Goal: Information Seeking & Learning: Check status

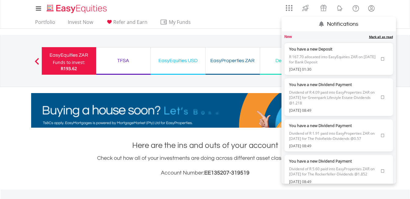
click at [341, 9] on lord-icon "Notifications" at bounding box center [341, 9] width 8 height 8
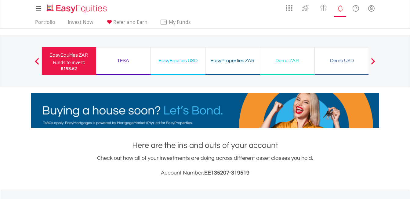
scroll to position [59, 116]
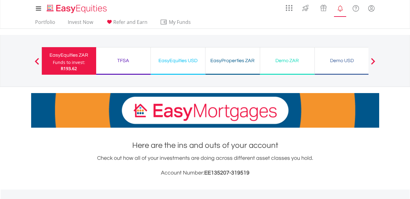
click at [342, 9] on lord-icon "Notifications" at bounding box center [341, 9] width 8 height 8
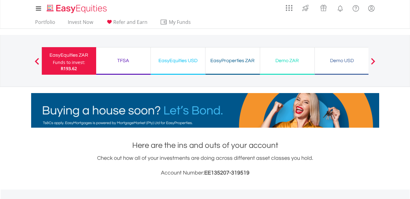
click at [223, 140] on h1 "Here are the ins and outs of your account" at bounding box center [205, 145] width 348 height 11
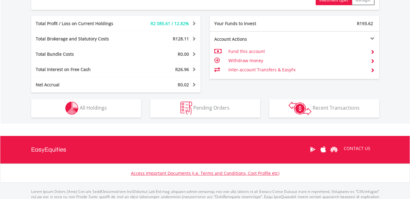
scroll to position [331, 0]
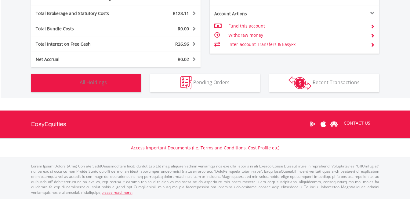
click at [116, 79] on button "Holdings All Holdings" at bounding box center [86, 83] width 110 height 18
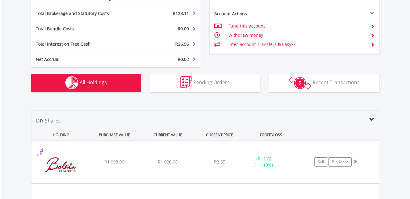
scroll to position [441, 0]
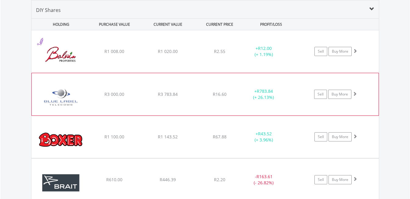
click at [158, 54] on span "R3 783.84" at bounding box center [168, 51] width 20 height 6
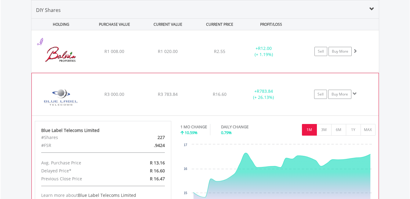
click at [150, 72] on div "﻿ Blue Label Telecoms Limited R3 000.00 R3 783.84 R16.60 + R783.84 (+ 26.13%) S…" at bounding box center [205, 51] width 348 height 42
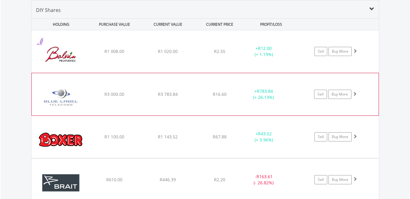
click at [150, 72] on div "﻿ Blue Label Telecoms Limited R3 000.00 R3 783.84 R16.60 + R783.84 (+ 26.13%) S…" at bounding box center [205, 51] width 348 height 42
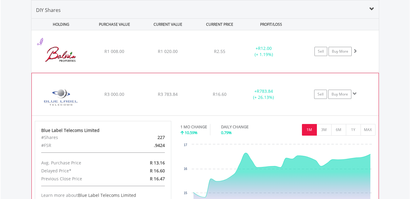
click at [150, 72] on div "﻿ Blue Label Telecoms Limited R3 000.00 R3 783.84 R16.60 + R783.84 (+ 26.13%) S…" at bounding box center [205, 51] width 348 height 42
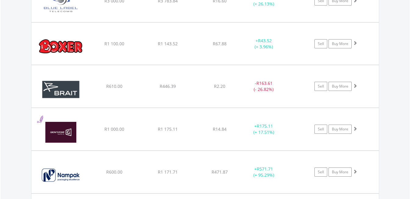
scroll to position [540, 0]
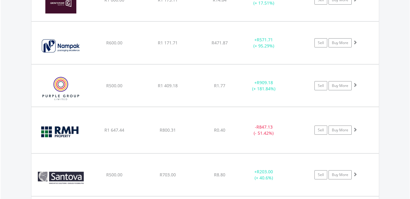
scroll to position [665, 0]
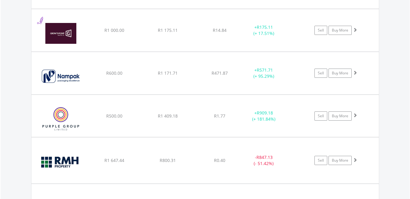
scroll to position [0, 0]
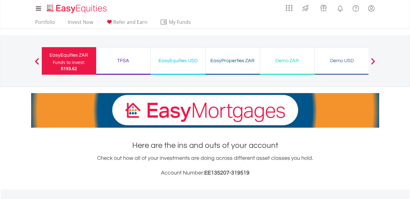
click at [105, 65] on div "TFSA Funds to invest: R193.62" at bounding box center [123, 60] width 55 height 27
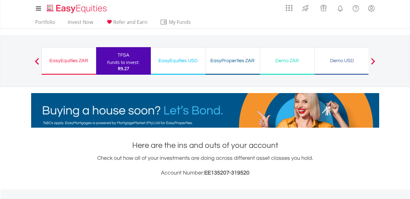
scroll to position [59, 116]
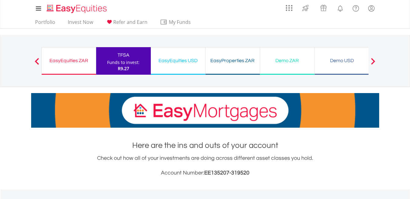
click at [223, 64] on div "EasyProperties ZAR" at bounding box center [232, 60] width 47 height 9
